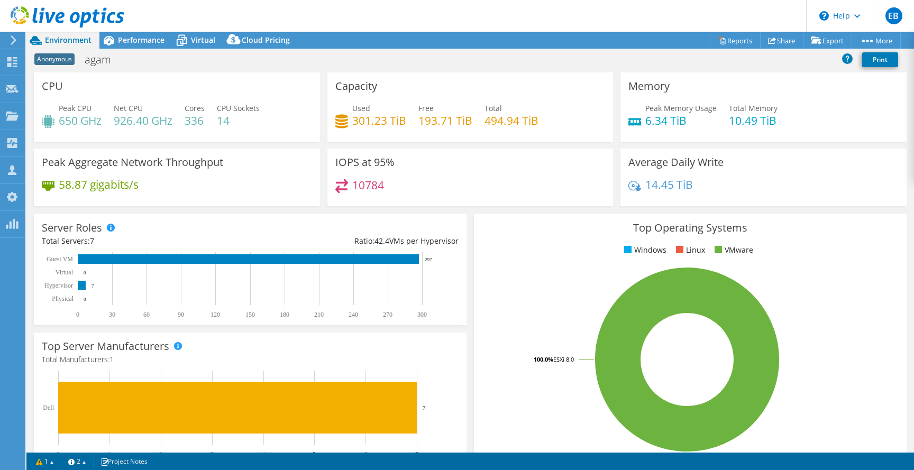
select select "USD"
click at [145, 44] on span "Performance" at bounding box center [141, 40] width 47 height 10
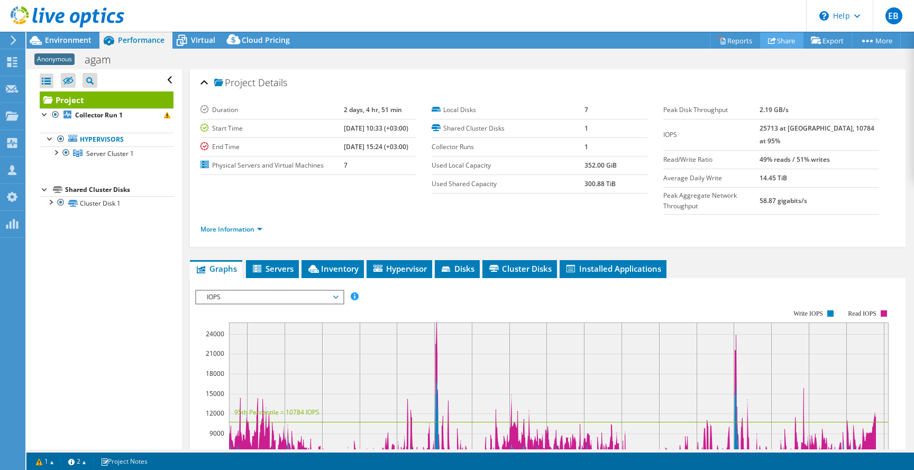
click at [773, 39] on link "Share" at bounding box center [781, 40] width 43 height 16
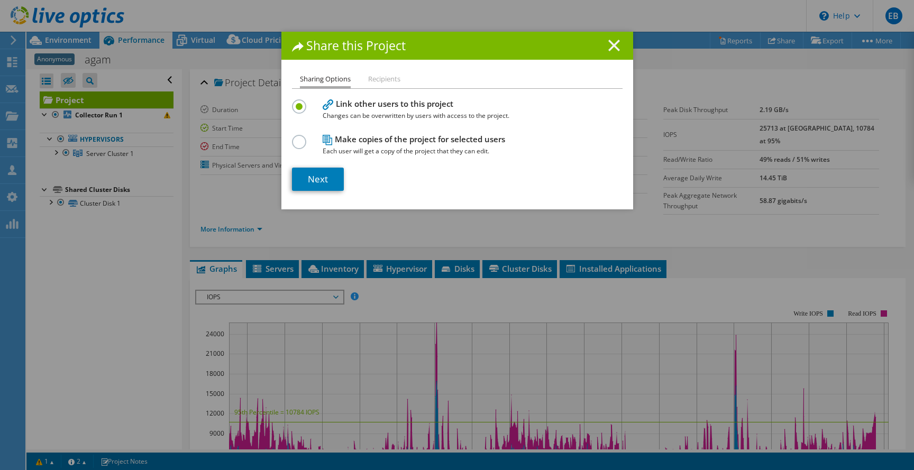
click at [613, 47] on line at bounding box center [614, 45] width 11 height 11
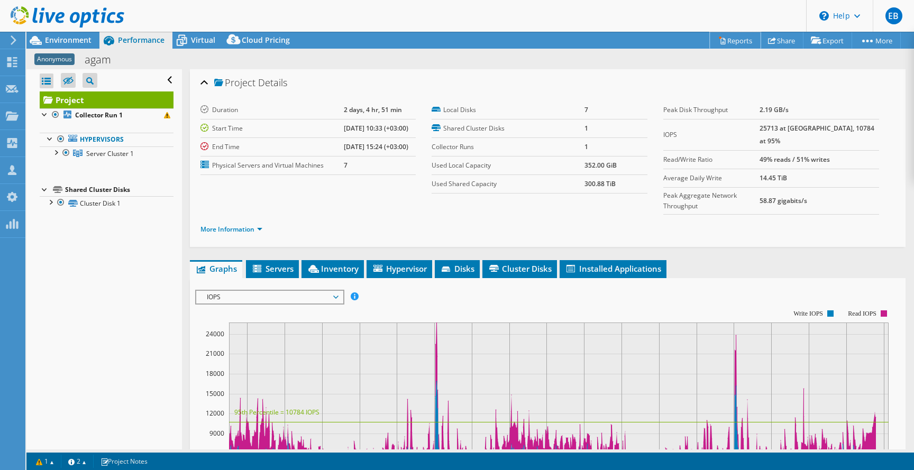
click at [726, 41] on link "Reports" at bounding box center [735, 40] width 51 height 16
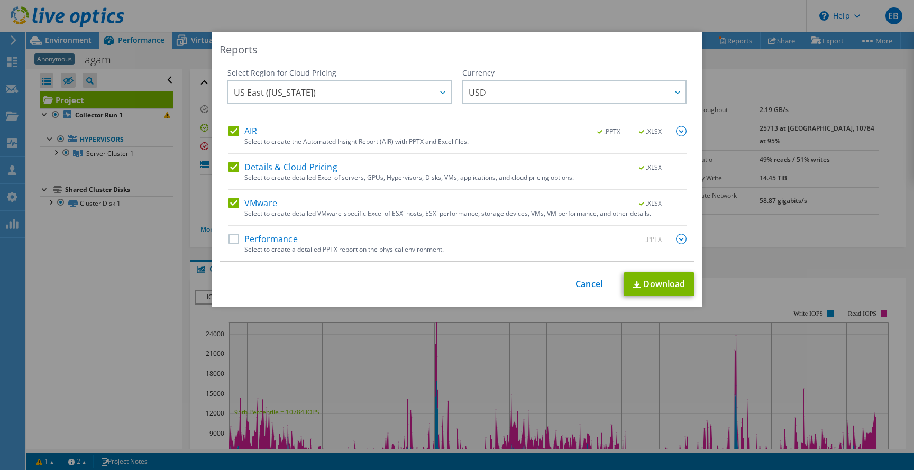
click at [279, 242] on label "Performance" at bounding box center [262, 239] width 69 height 11
click at [0, 0] on input "Performance" at bounding box center [0, 0] width 0 height 0
click at [413, 91] on span "US East ([US_STATE])" at bounding box center [342, 92] width 217 height 22
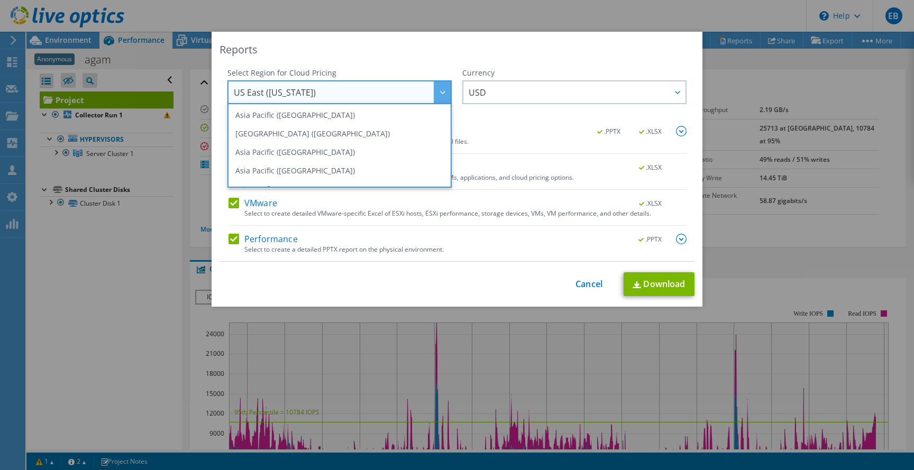
click at [413, 91] on span "US East ([US_STATE])" at bounding box center [342, 92] width 217 height 22
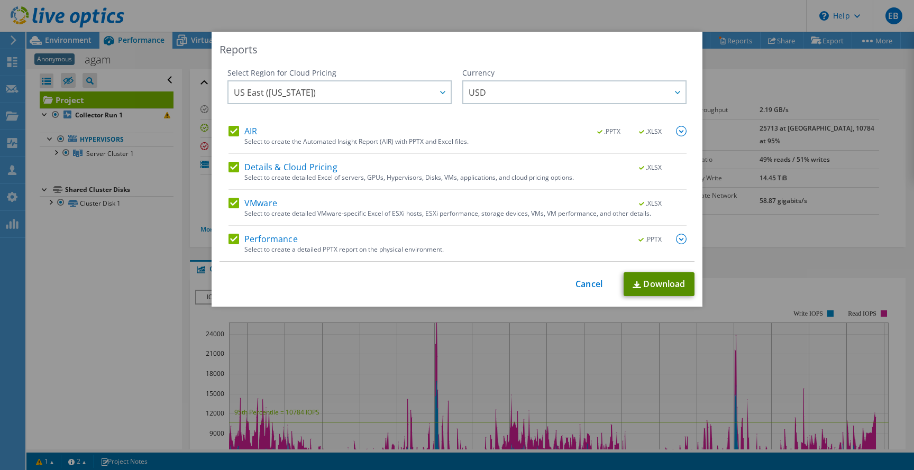
click at [647, 288] on link "Download" at bounding box center [658, 284] width 71 height 24
click at [756, 214] on div "Reports Select Region for Cloud Pricing Asia Pacific ([GEOGRAPHIC_DATA]) [GEOGR…" at bounding box center [457, 235] width 914 height 407
